Goal: Transaction & Acquisition: Book appointment/travel/reservation

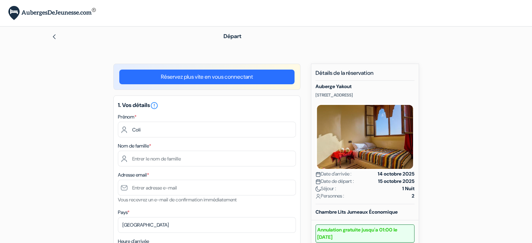
type input "Coline"
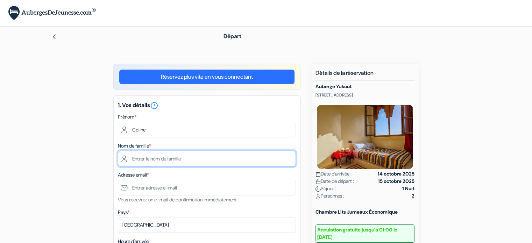
type input "PAPON"
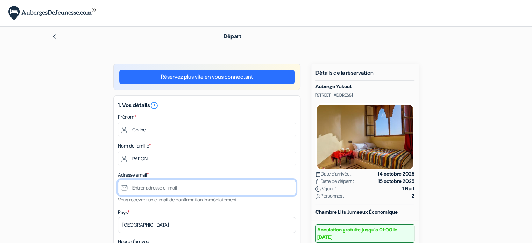
type input "[EMAIL_ADDRESS][DOMAIN_NAME]"
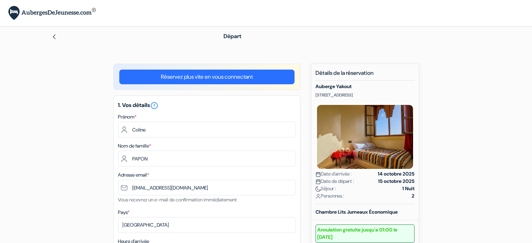
type input "0638626279"
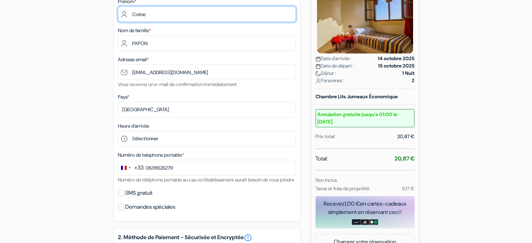
scroll to position [116, 0]
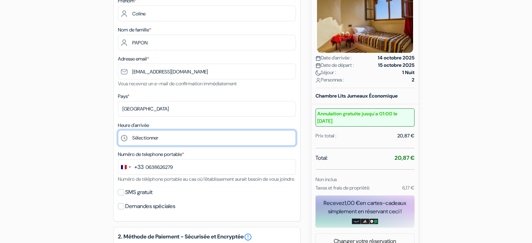
click at [164, 140] on select "Sélectionner 13:00 14:00 15:00 16:00 17:00 18:00 19:00 20:00 21:00 22:00 23:00 …" at bounding box center [207, 138] width 178 height 16
select select "23"
click at [118, 131] on select "Sélectionner 13:00 14:00 15:00 16:00 17:00 18:00 19:00 20:00 21:00 22:00 23:00 …" at bounding box center [207, 138] width 178 height 16
click at [141, 138] on select "Sélectionner 13:00 14:00 15:00 16:00 17:00 18:00 19:00 20:00 21:00 22:00 23:00 …" at bounding box center [207, 138] width 178 height 16
type input "6 38 62 62 79"
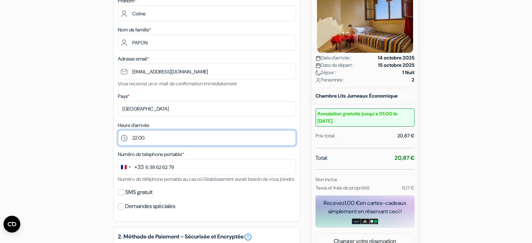
click at [118, 131] on select "Sélectionner 13:00 14:00 15:00 16:00 17:00 18:00 19:00 20:00 21:00 22:00 23:00 …" at bounding box center [207, 138] width 178 height 16
click at [144, 140] on select "Sélectionner 13:00 14:00 15:00 16:00 17:00 18:00 19:00 20:00 21:00 22:00 23:00 …" at bounding box center [207, 138] width 178 height 16
select select "21"
click at [118, 131] on select "Sélectionner 13:00 14:00 15:00 16:00 17:00 18:00 19:00 20:00 21:00 22:00 23:00 …" at bounding box center [207, 138] width 178 height 16
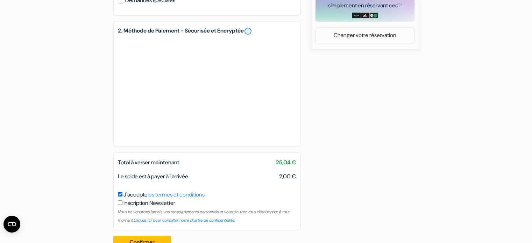
scroll to position [349, 0]
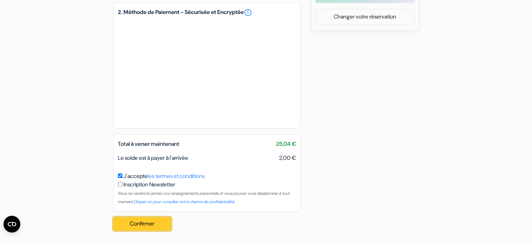
click at [146, 223] on button "Confirmer Loading..." at bounding box center [142, 223] width 58 height 13
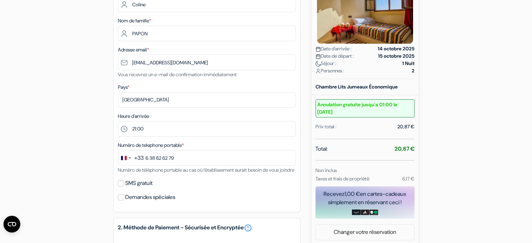
scroll to position [0, 0]
